Goal: Navigation & Orientation: Understand site structure

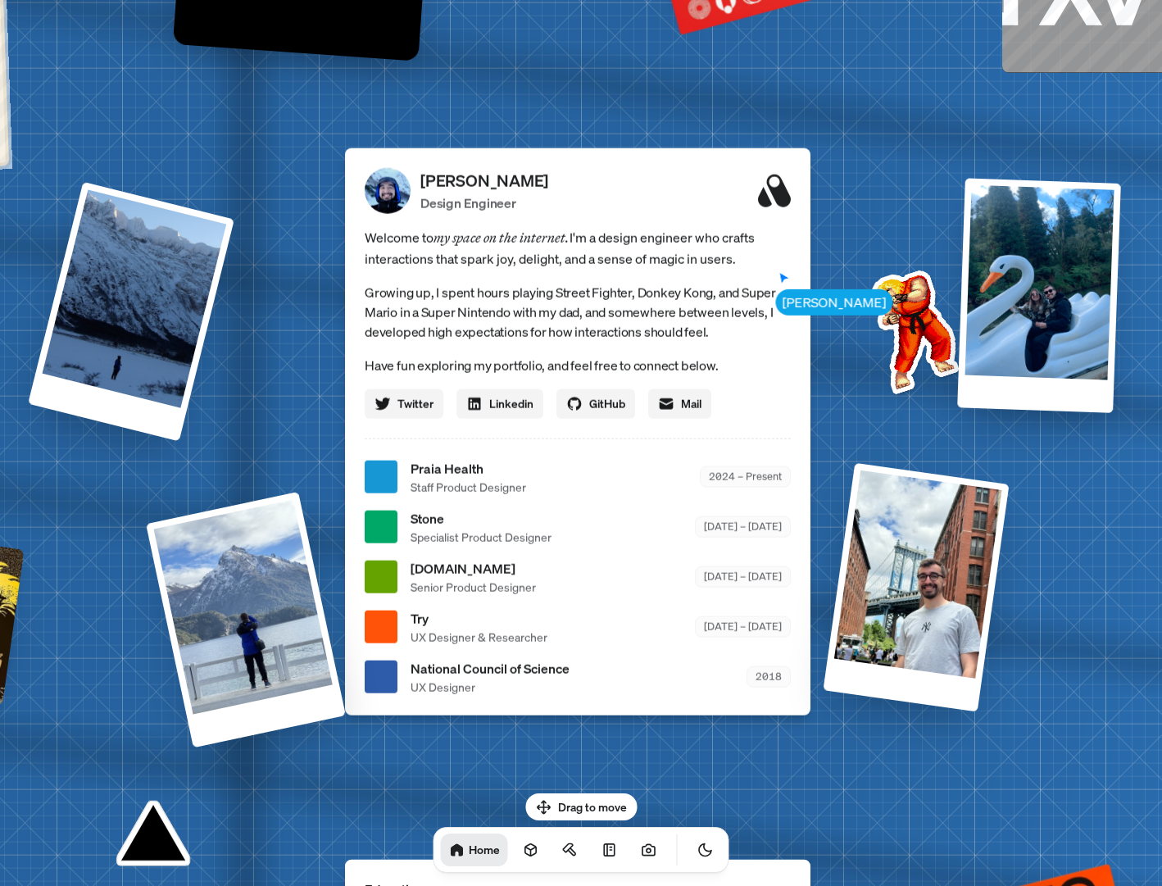
click at [395, 243] on span "Welcome to my space on the internet. I'm a design engineer who crafts interacti…" at bounding box center [578, 247] width 426 height 43
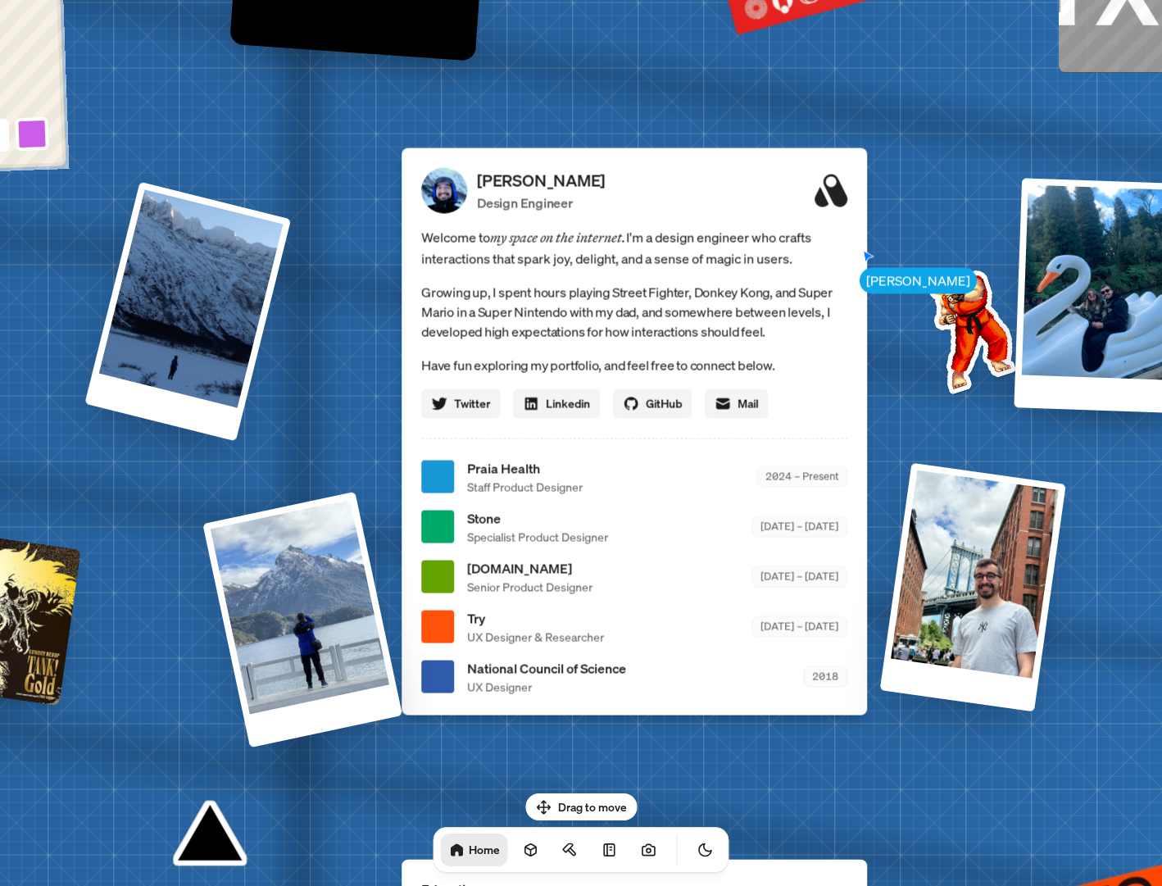
drag, startPoint x: 395, startPoint y: 243, endPoint x: 491, endPoint y: 239, distance: 95.9
click at [491, 239] on span "Welcome to my space on the internet. I'm a design engineer who crafts interacti…" at bounding box center [634, 247] width 426 height 43
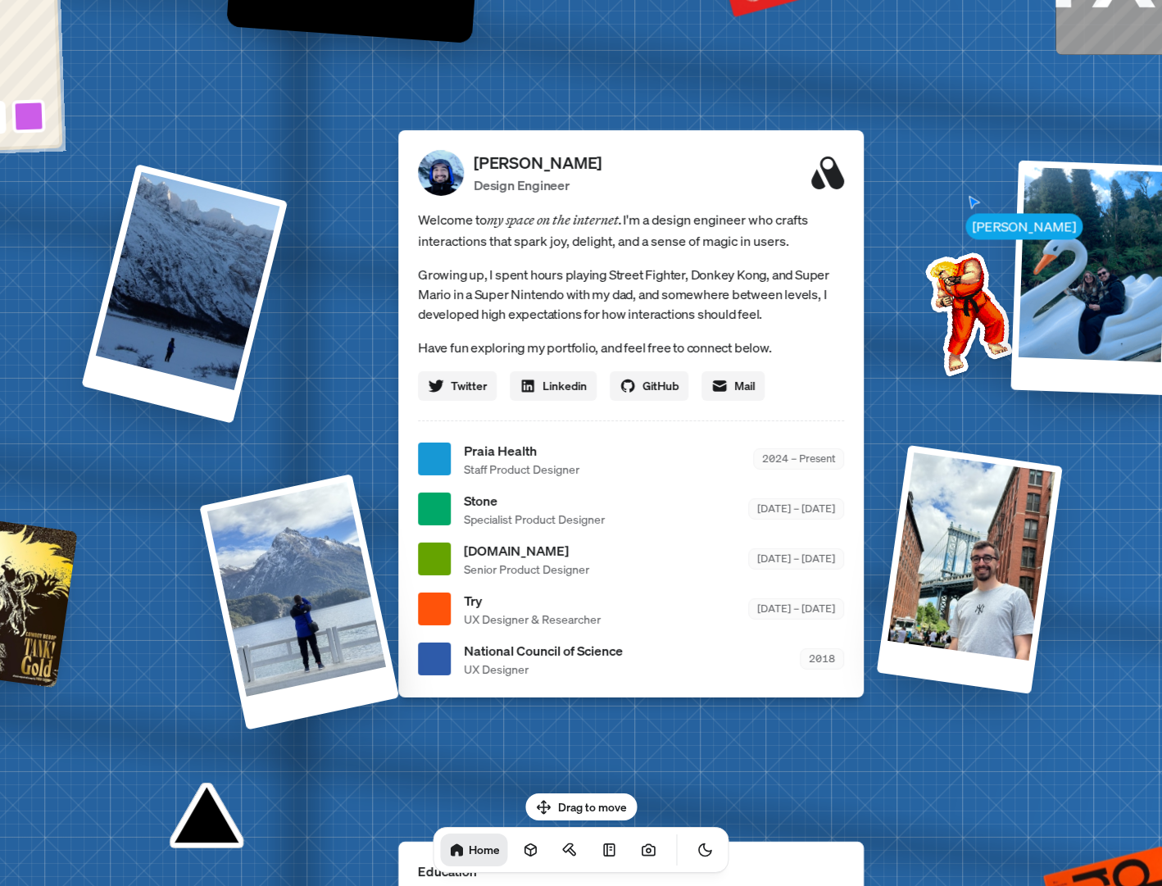
drag, startPoint x: 491, startPoint y: 239, endPoint x: 448, endPoint y: 225, distance: 44.8
click at [448, 225] on span "Welcome to my space on the internet. I'm a design engineer who crafts interacti…" at bounding box center [631, 229] width 426 height 43
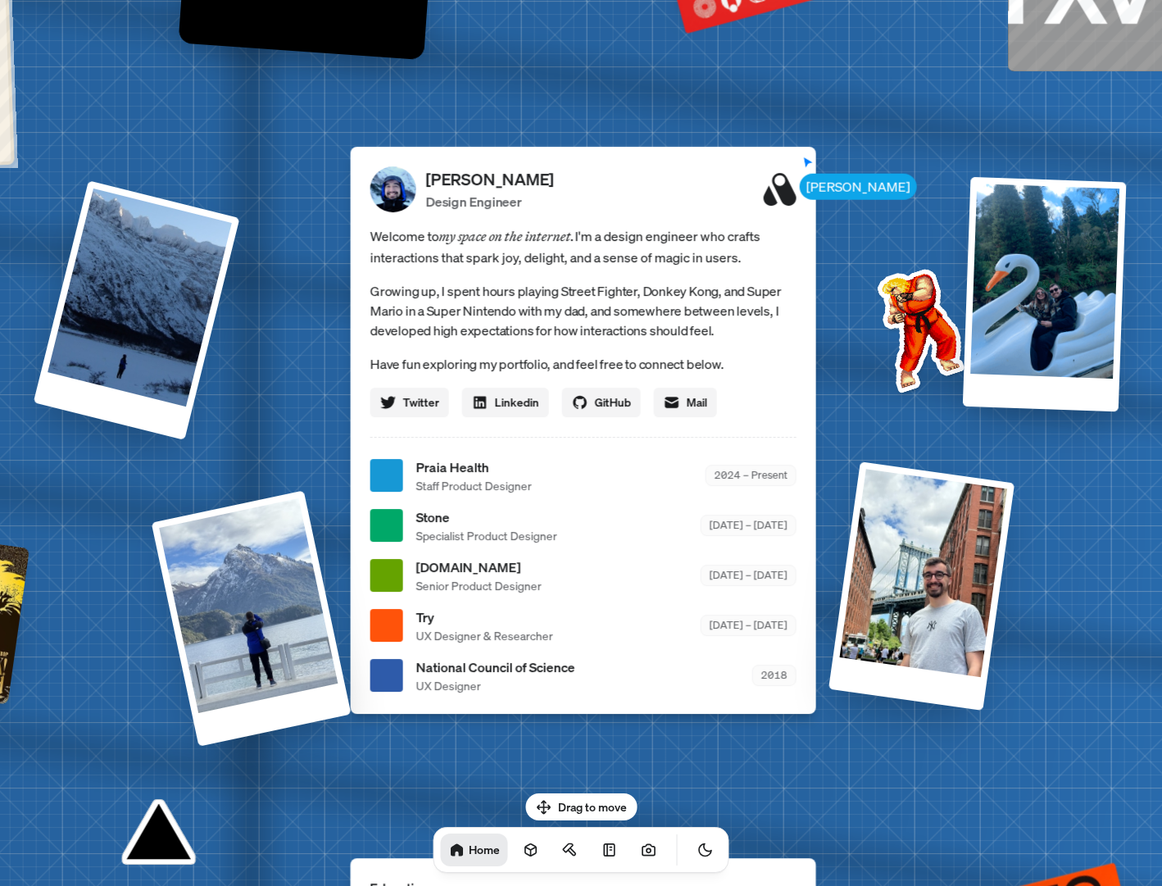
drag, startPoint x: 450, startPoint y: 226, endPoint x: 397, endPoint y: 260, distance: 62.3
click at [397, 260] on span "Welcome to my space on the internet. I'm a design engineer who crafts interacti…" at bounding box center [583, 246] width 426 height 43
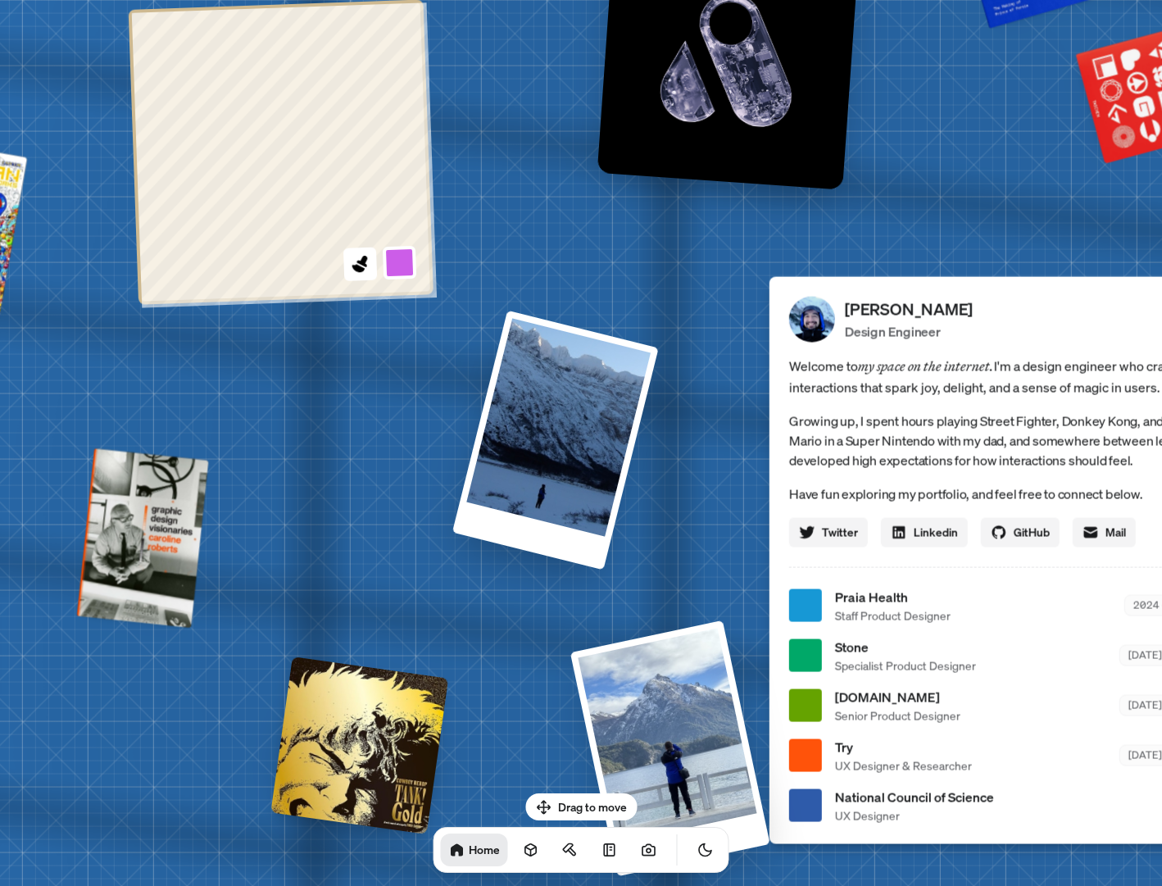
drag, startPoint x: 555, startPoint y: 300, endPoint x: 1097, endPoint y: 425, distance: 556.6
click at [1103, 428] on p "Growing up, I spent hours playing Street Fighter, Donkey Kong, and Super Mario …" at bounding box center [1002, 439] width 426 height 59
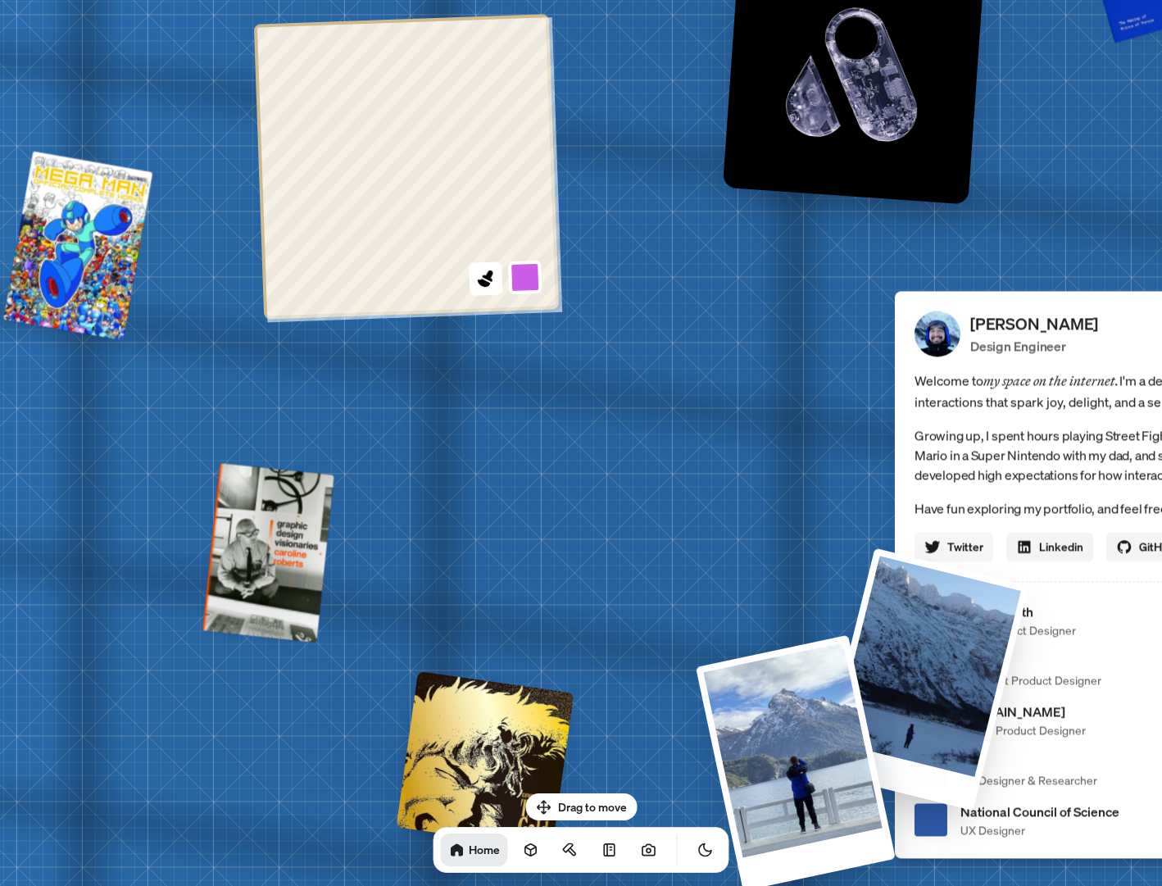
drag, startPoint x: 646, startPoint y: 377, endPoint x: 970, endPoint y: 557, distance: 371.1
click at [970, 557] on div "[PERSON_NAME] [PERSON_NAME] Design Engineer Welcome to my space on the internet…" at bounding box center [1130, 620] width 2451 height 2146
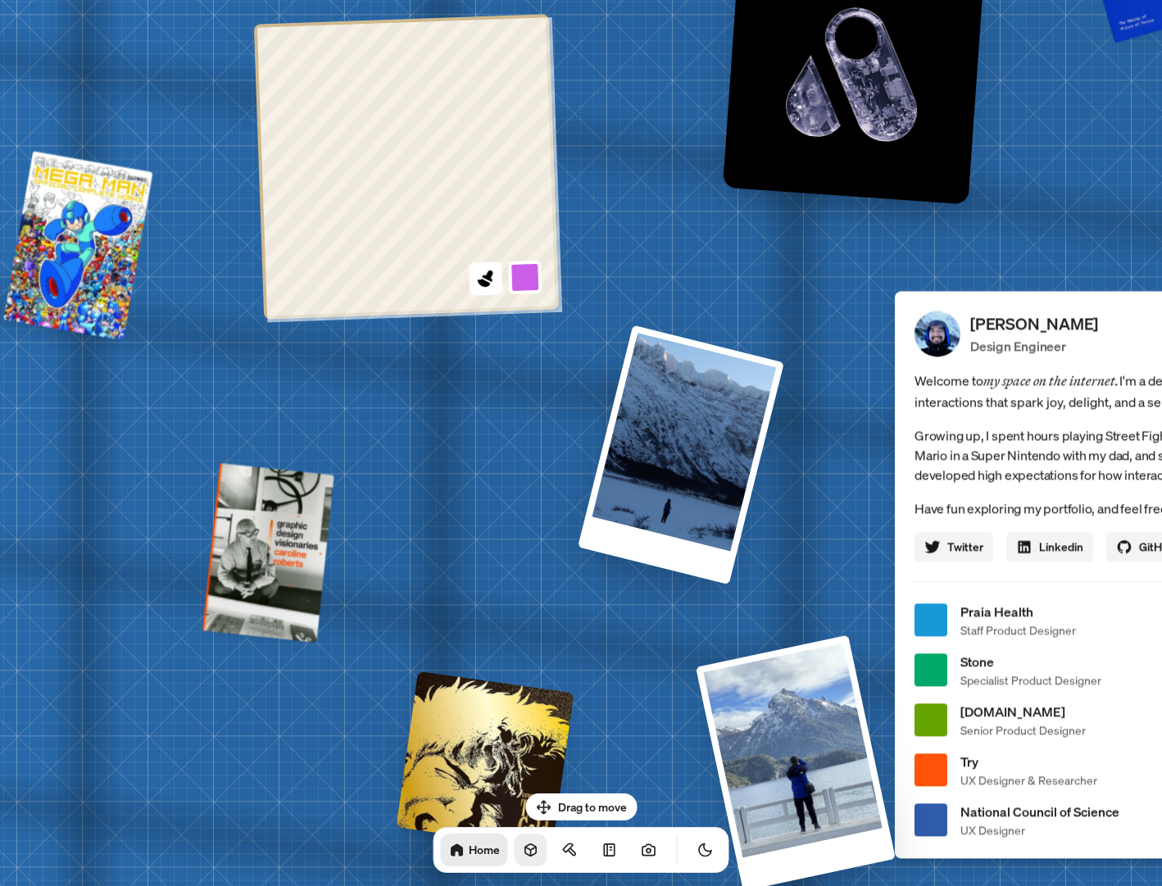
click at [525, 845] on icon at bounding box center [530, 850] width 11 height 12
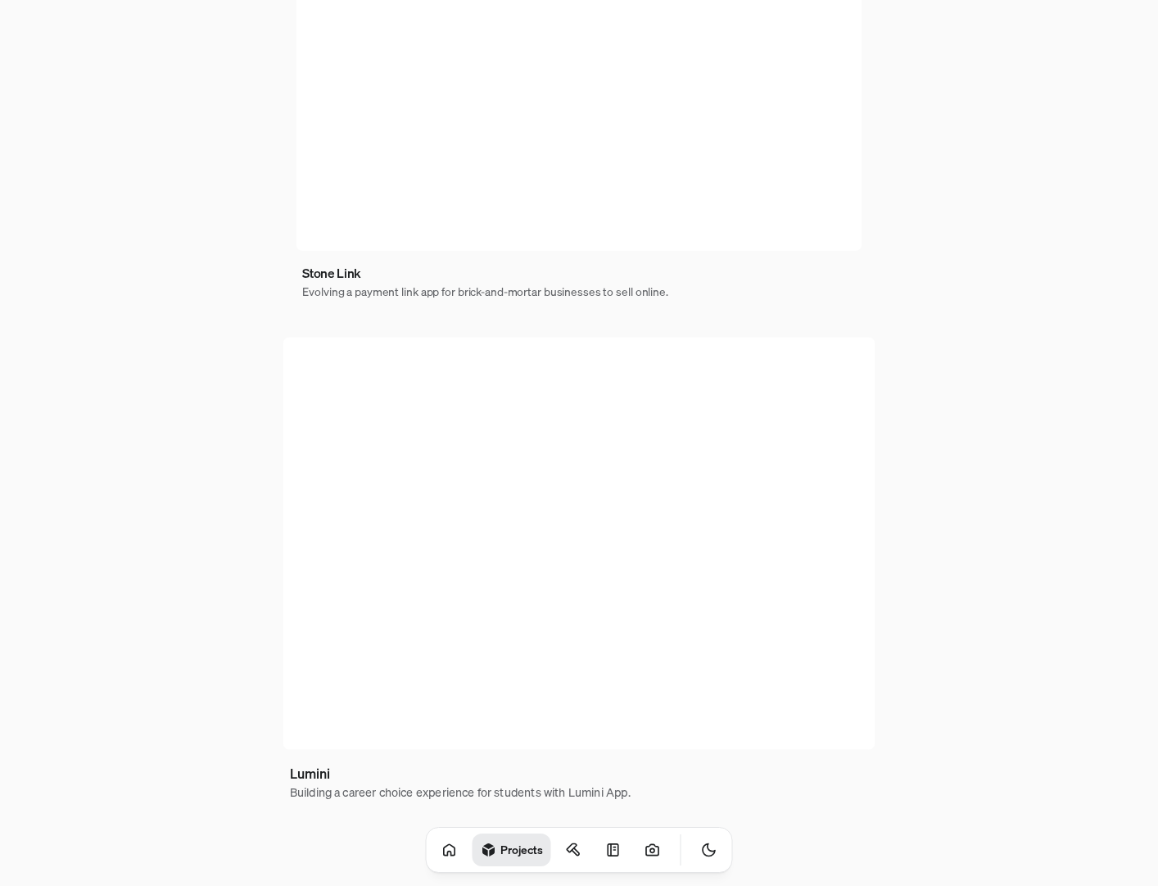
scroll to position [804, 0]
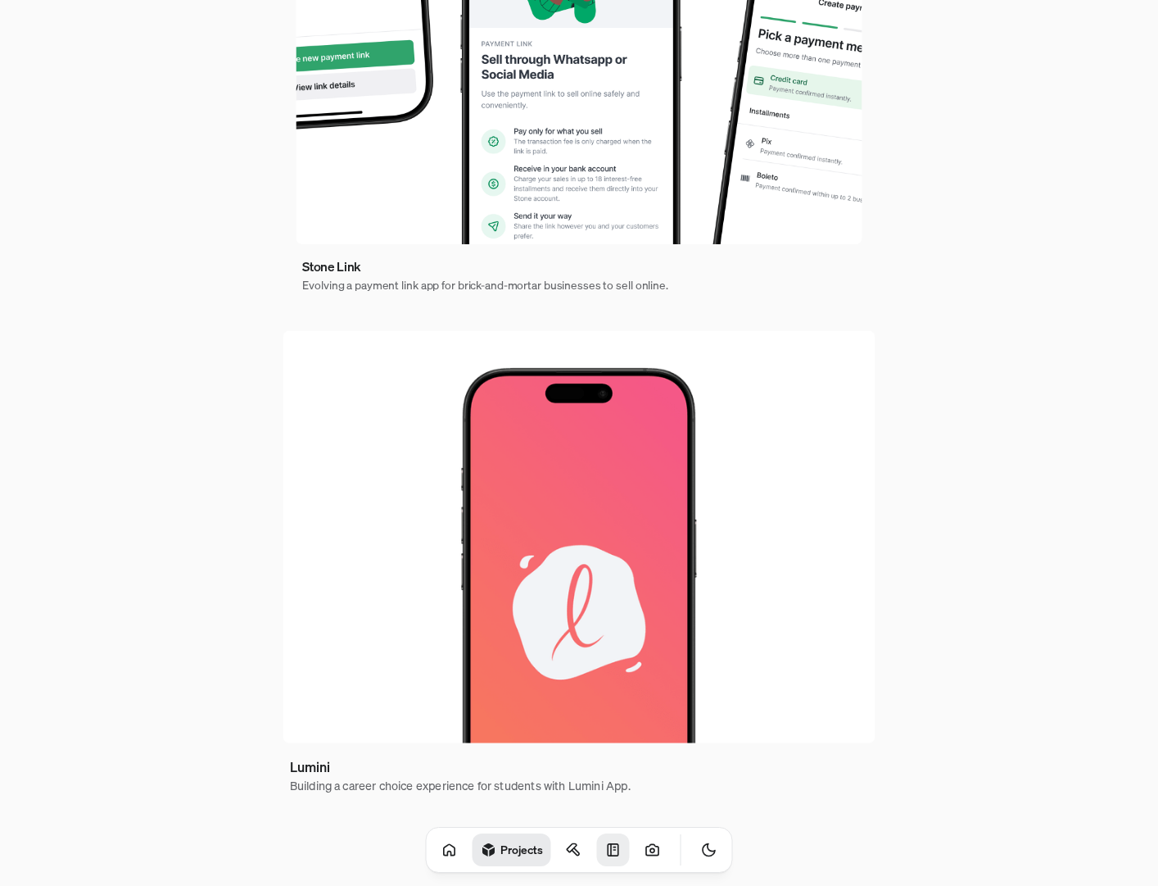
click at [605, 848] on icon at bounding box center [613, 849] width 16 height 16
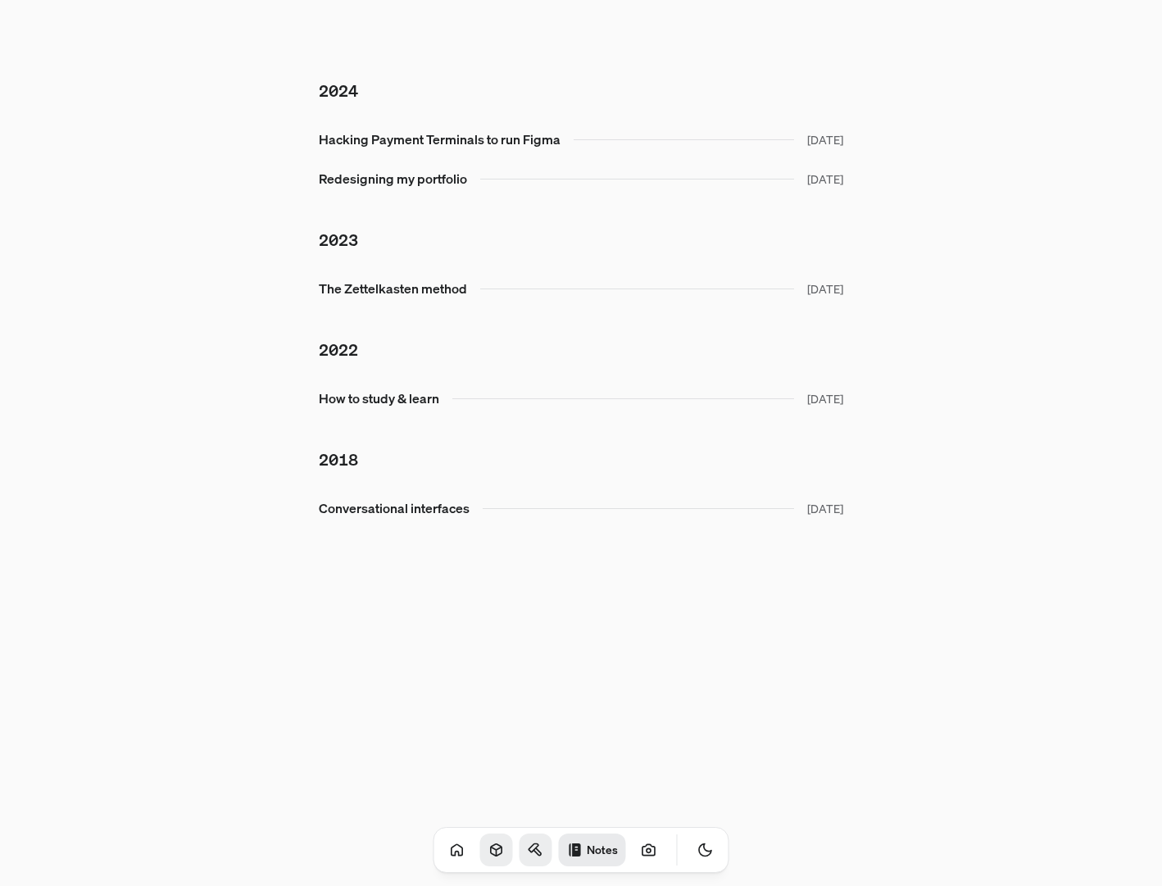
click at [524, 851] on link at bounding box center [535, 849] width 33 height 33
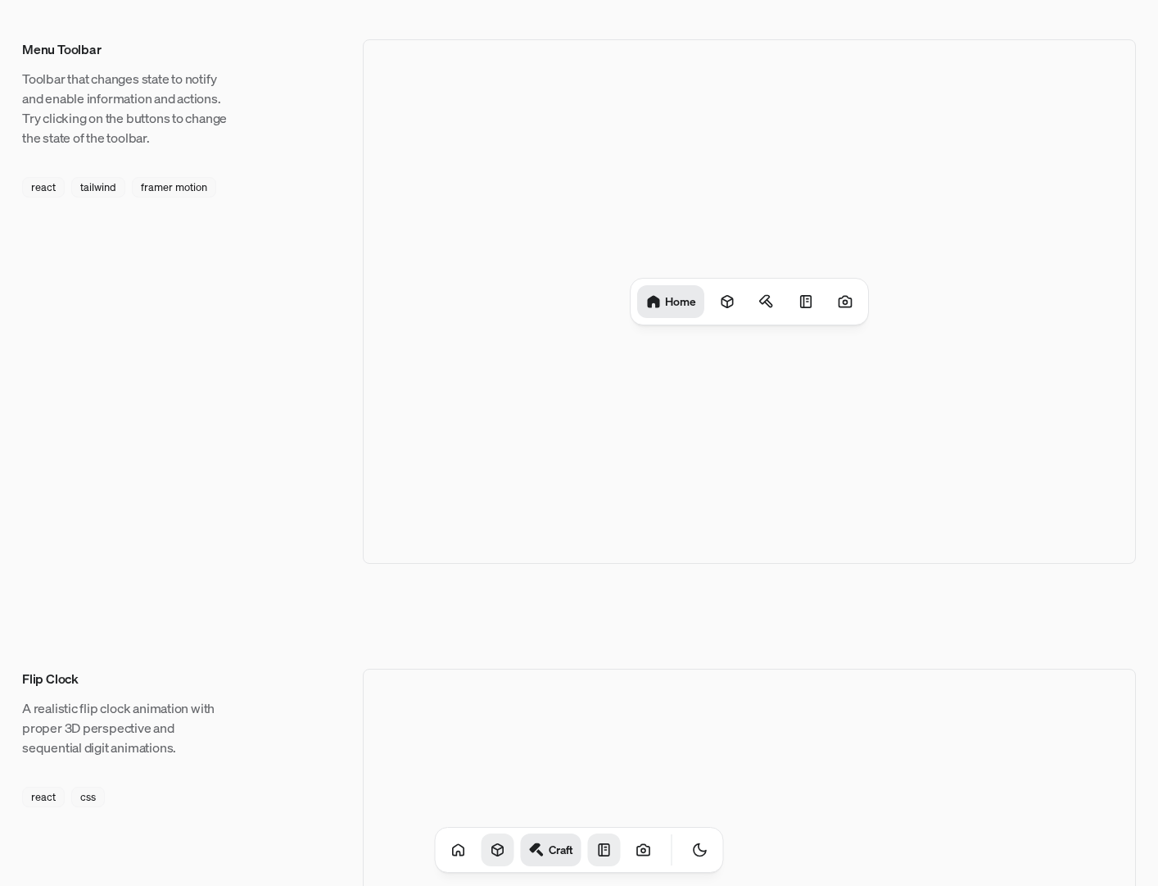
drag, startPoint x: 636, startPoint y: 499, endPoint x: 647, endPoint y: 391, distance: 108.7
click at [645, 388] on div "Home" at bounding box center [749, 301] width 773 height 524
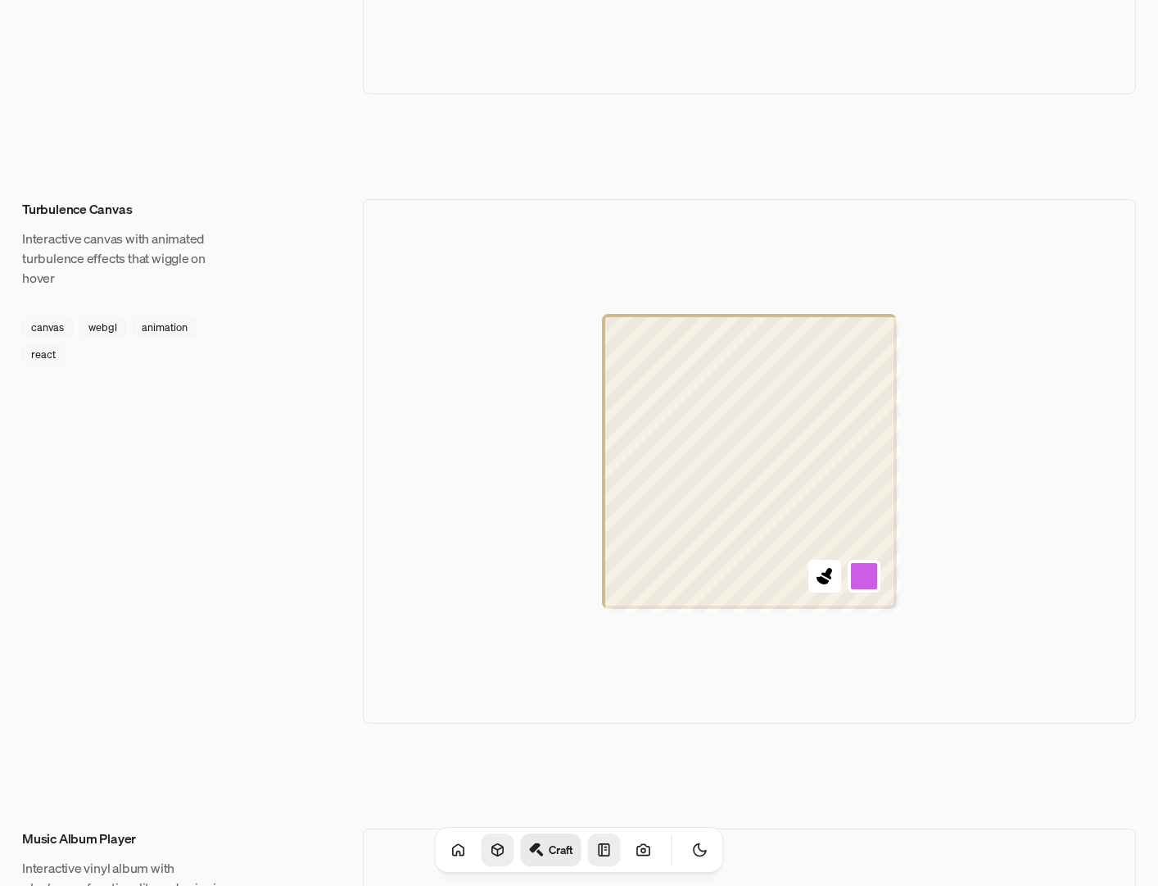
scroll to position [1725, 0]
click at [451, 854] on icon at bounding box center [459, 849] width 16 height 16
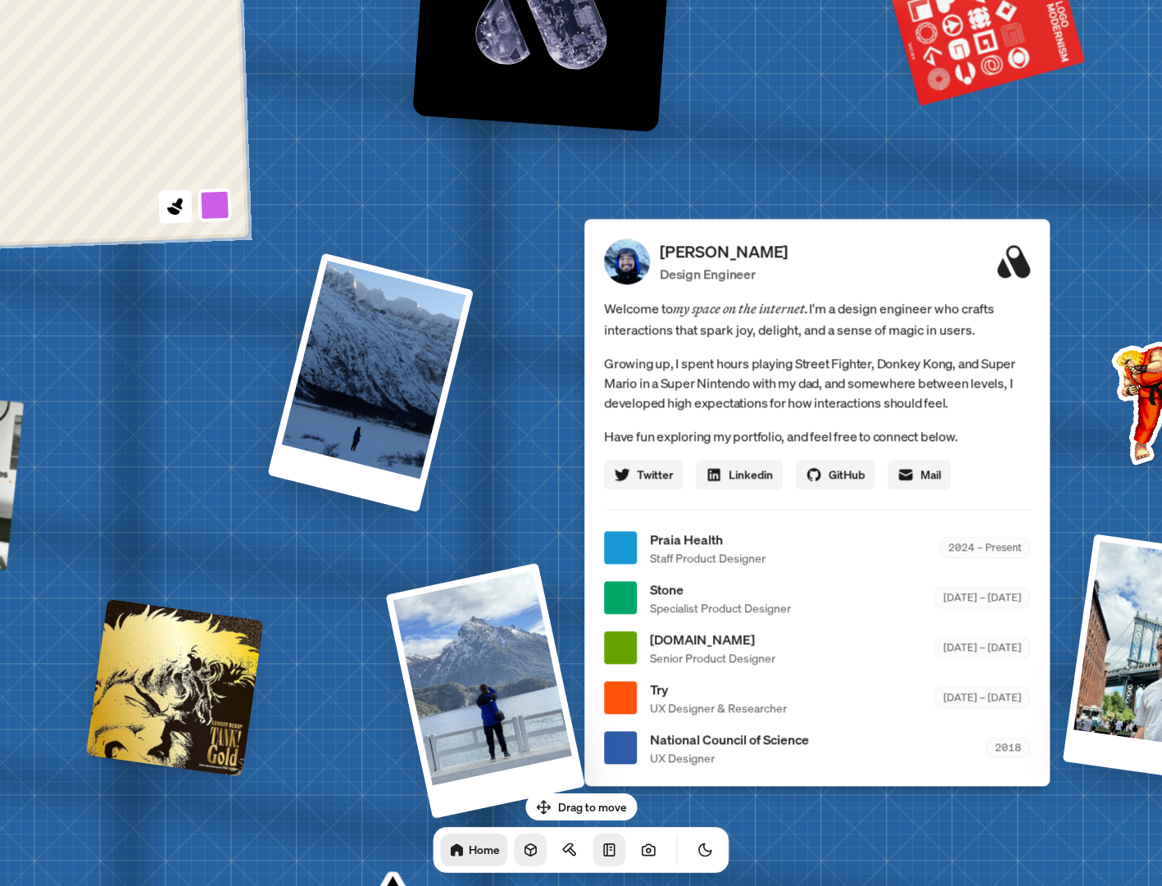
drag, startPoint x: 348, startPoint y: 456, endPoint x: 806, endPoint y: 640, distance: 493.3
click at [806, 640] on div "[PERSON_NAME] [PERSON_NAME] Design Engineer Welcome to my space on the internet…" at bounding box center [820, 548] width 2451 height 2146
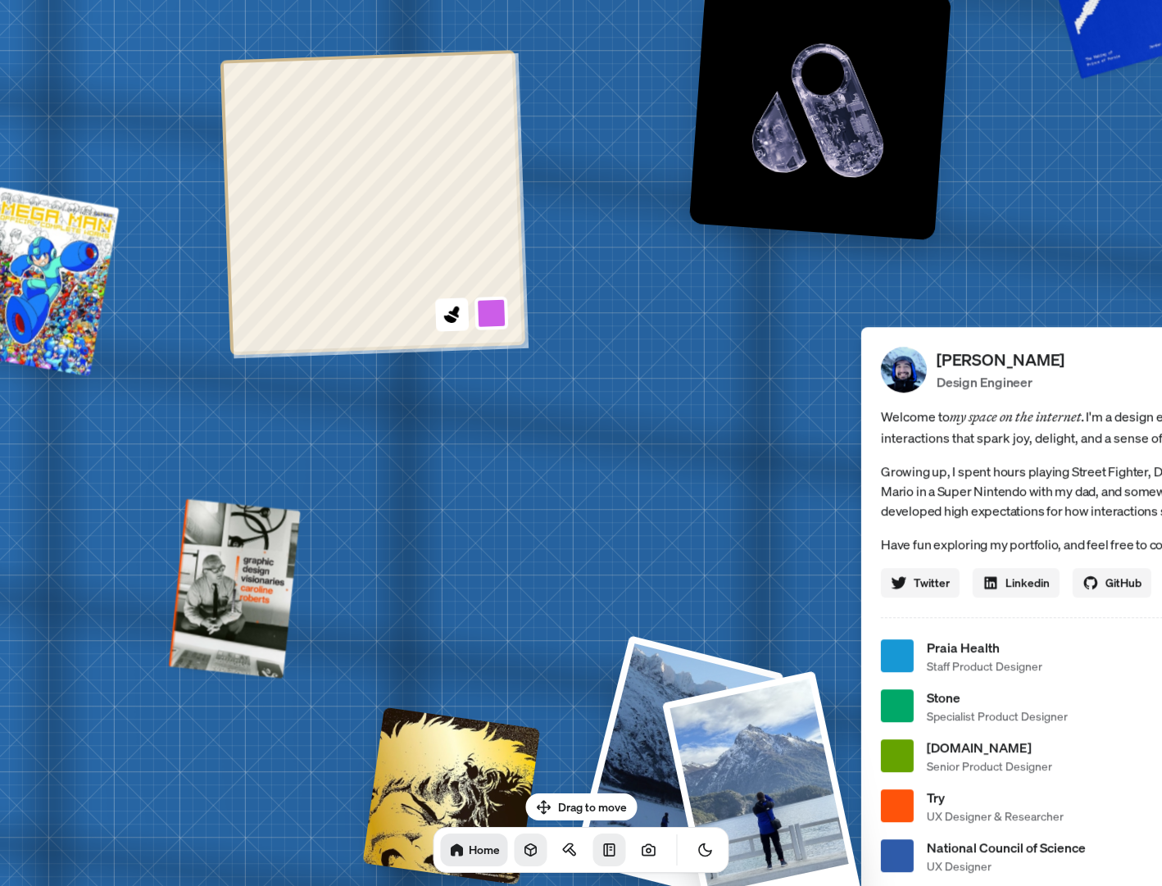
drag, startPoint x: 668, startPoint y: 519, endPoint x: 732, endPoint y: 647, distance: 142.9
click at [746, 710] on div "[PERSON_NAME] [PERSON_NAME] Design Engineer Welcome to my space on the internet…" at bounding box center [1096, 656] width 2451 height 2146
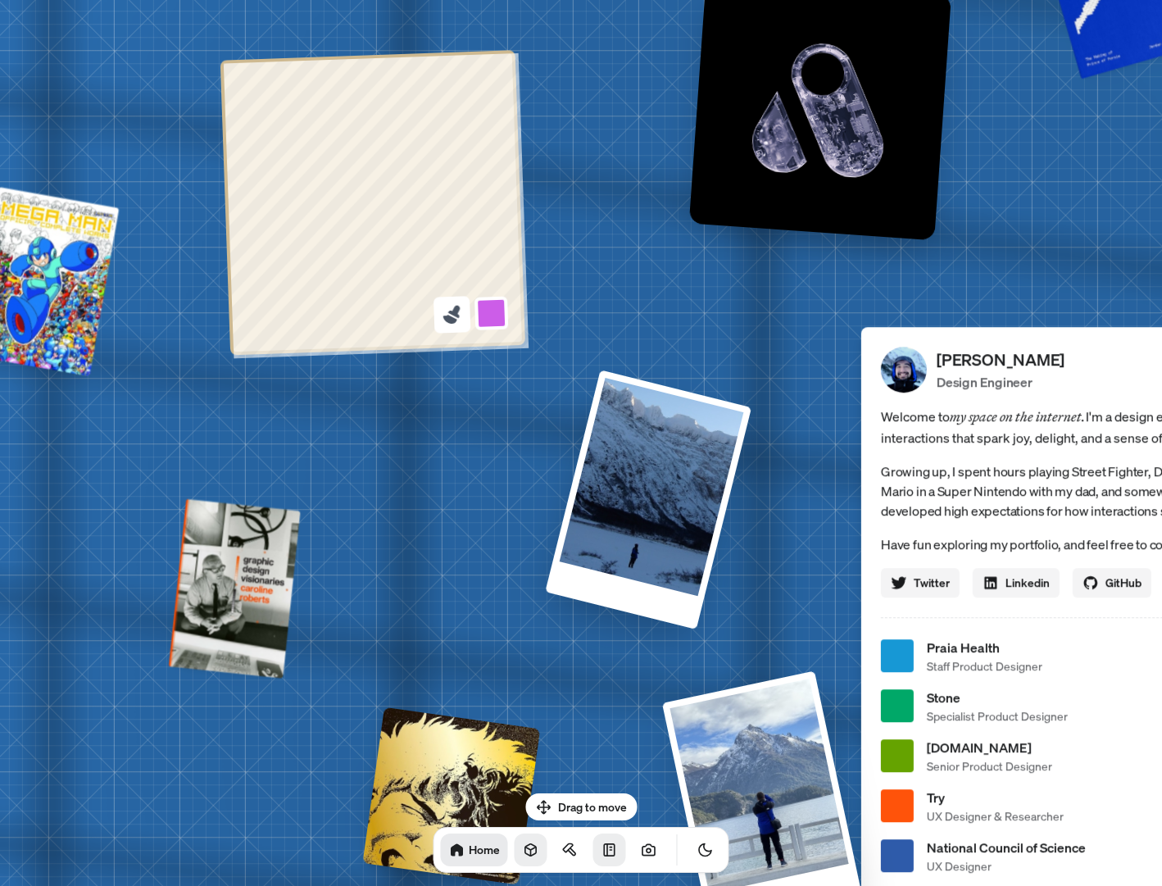
click at [452, 324] on icon at bounding box center [452, 314] width 22 height 22
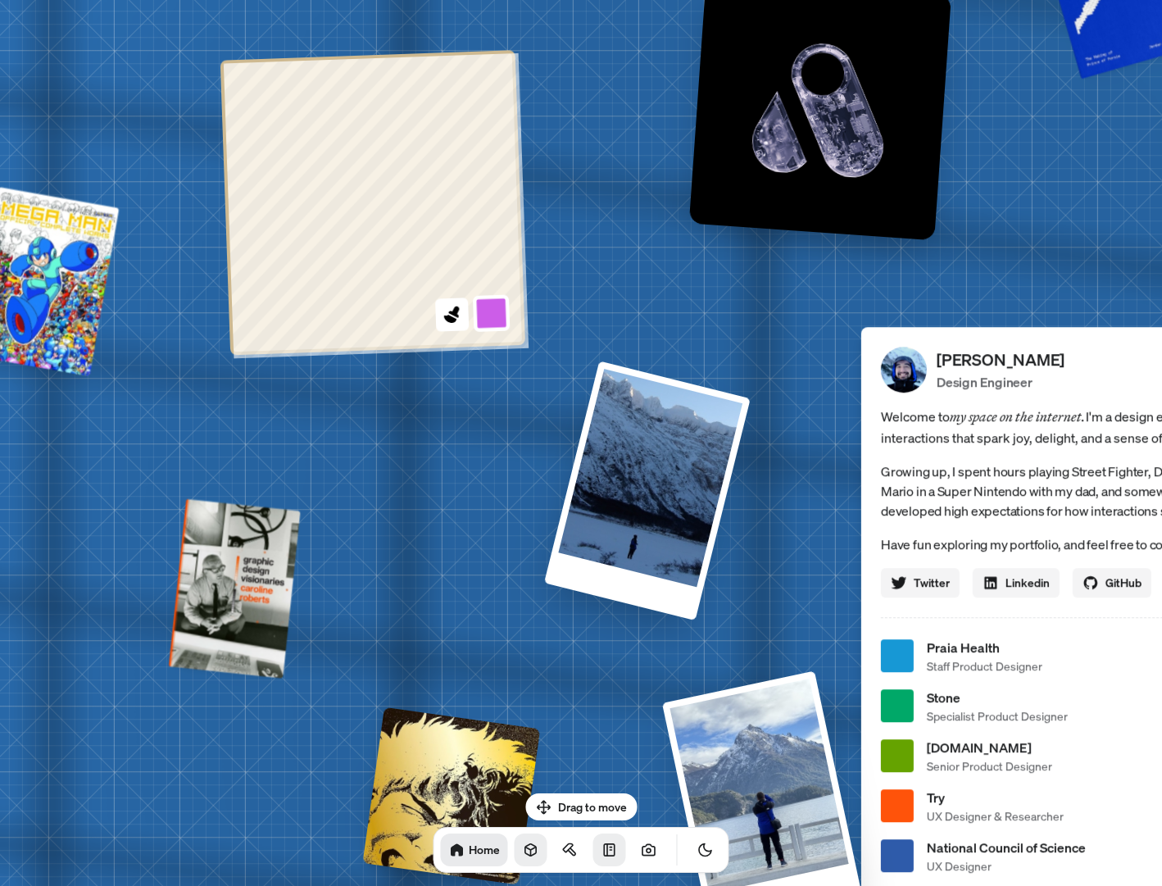
click at [489, 311] on button at bounding box center [492, 313] width 38 height 38
click at [449, 316] on icon at bounding box center [450, 319] width 14 height 10
click at [0, 0] on icon "Toggle Audio" at bounding box center [0, 0] width 0 height 0
click at [699, 851] on icon "Toggle Theme" at bounding box center [705, 850] width 12 height 12
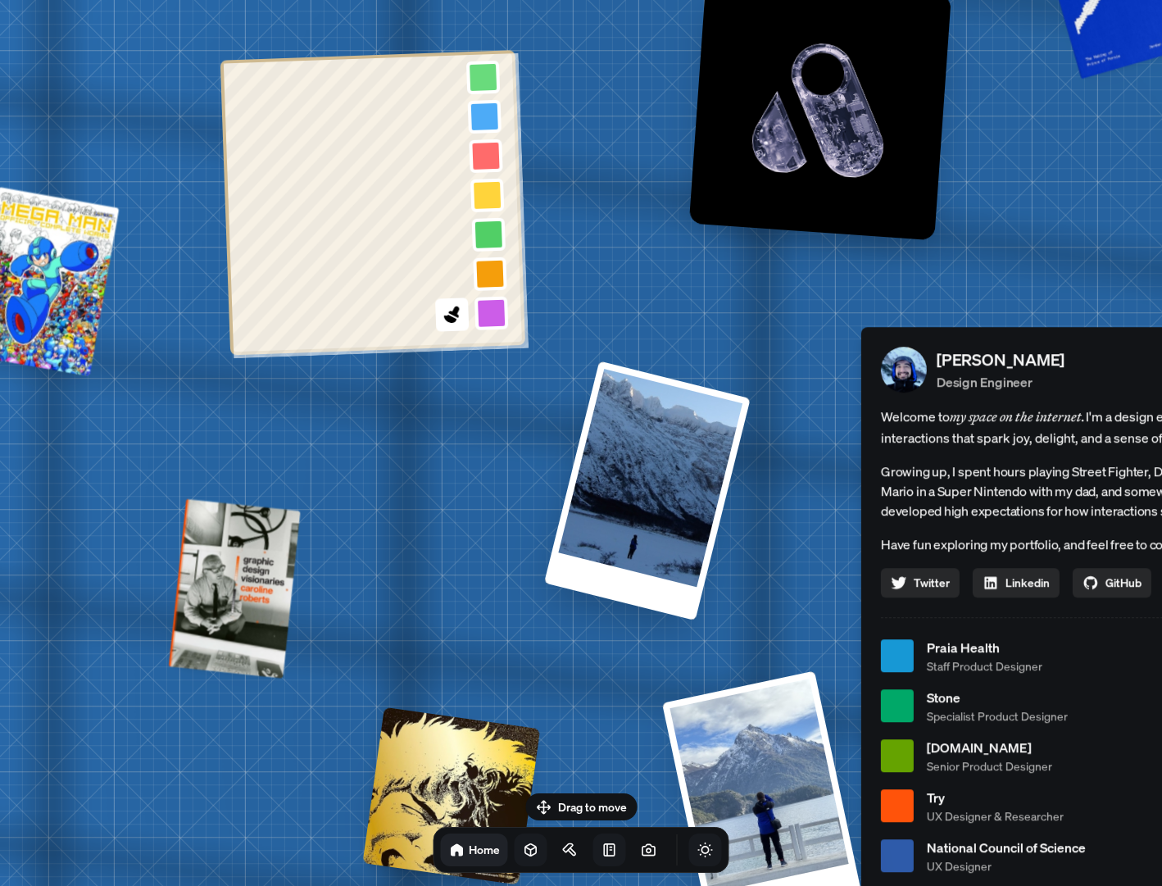
click at [697, 851] on icon "Toggle Theme" at bounding box center [705, 849] width 16 height 16
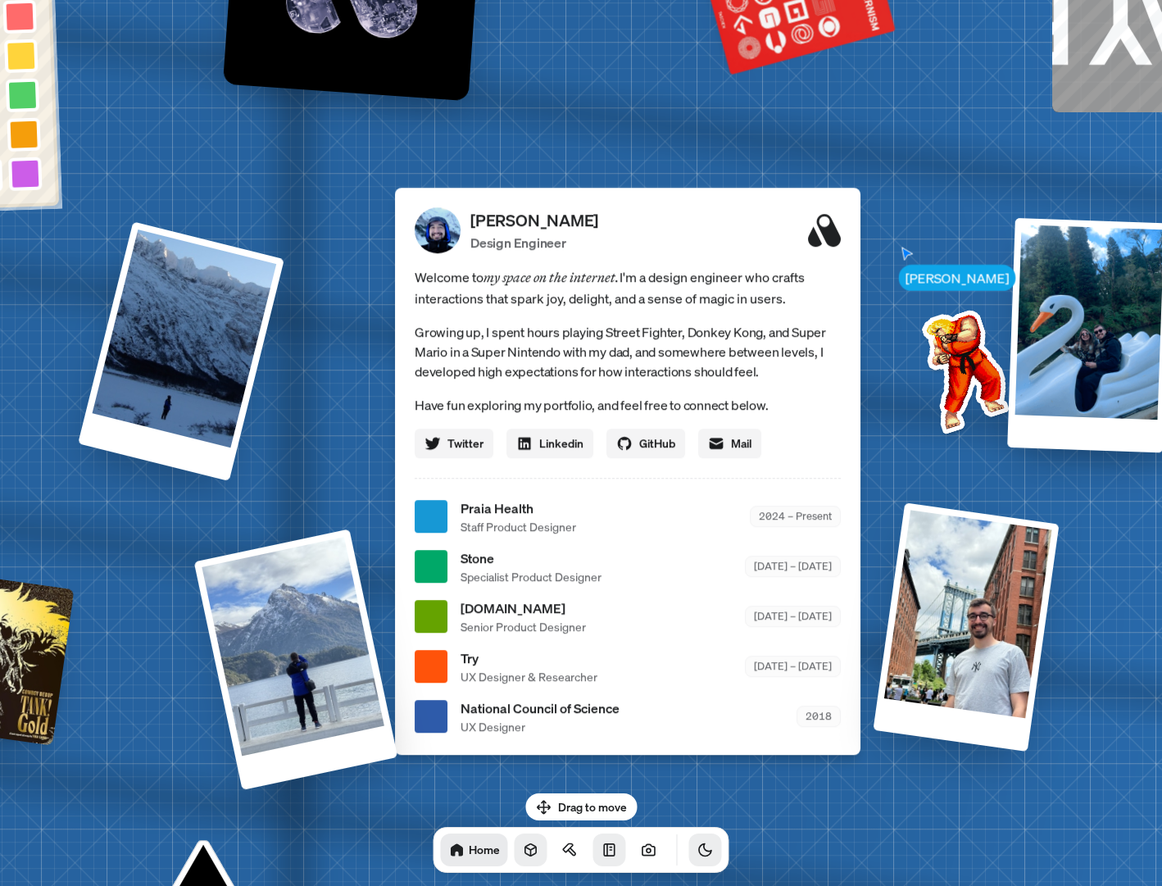
drag, startPoint x: 831, startPoint y: 687, endPoint x: 365, endPoint y: 549, distance: 485.4
click at [365, 549] on div "[PERSON_NAME] [PERSON_NAME] Design Engineer Welcome to my space on the internet…" at bounding box center [630, 517] width 2451 height 2146
click at [642, 854] on icon at bounding box center [648, 849] width 12 height 11
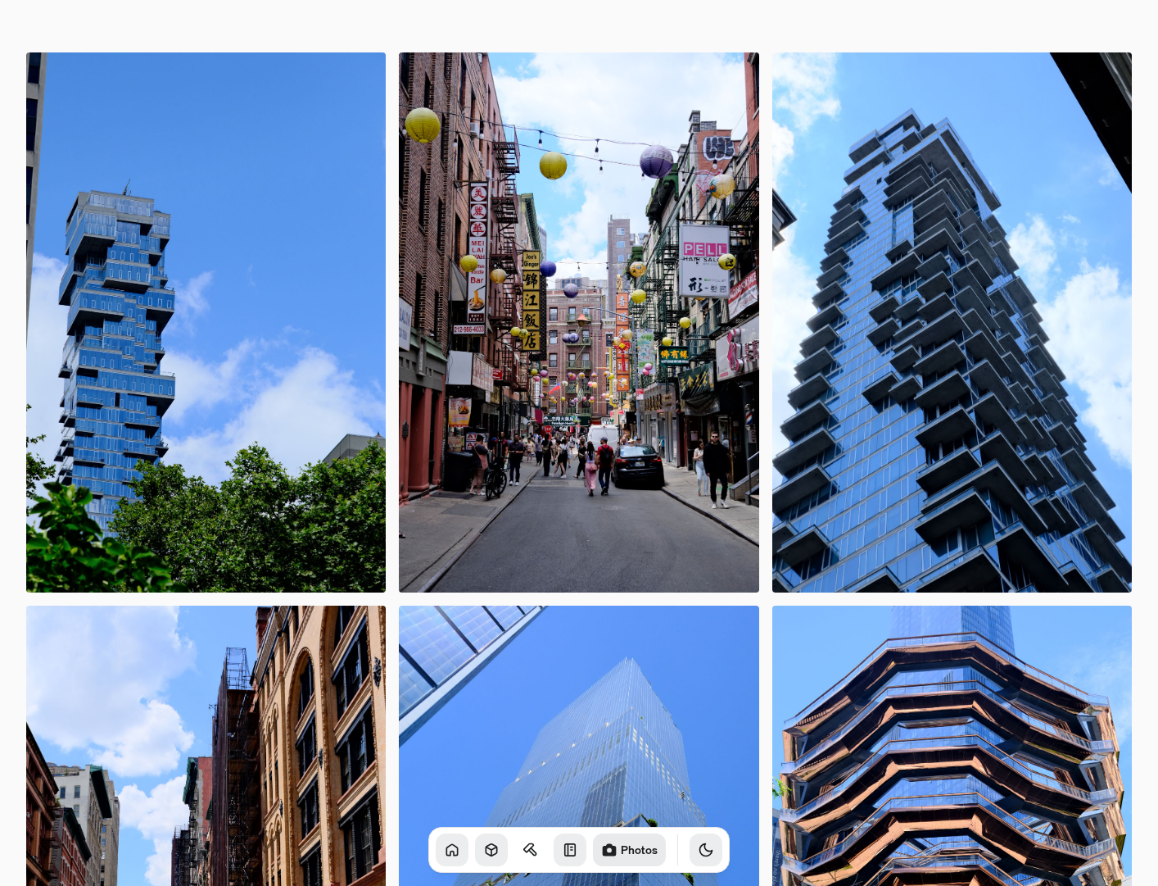
click at [562, 854] on icon at bounding box center [570, 849] width 16 height 16
